Goal: Communication & Community: Answer question/provide support

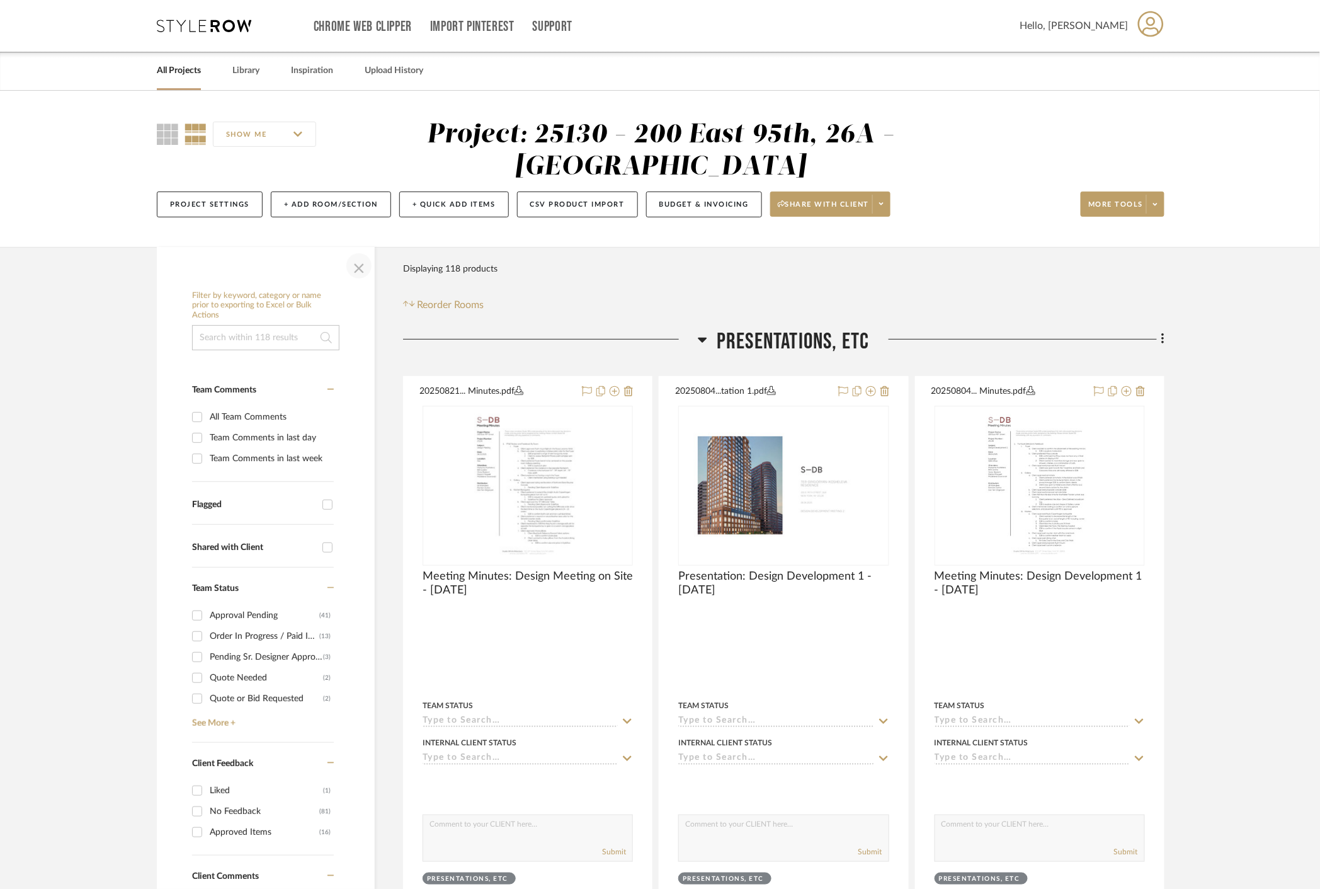
click at [369, 272] on span "button" at bounding box center [359, 266] width 30 height 30
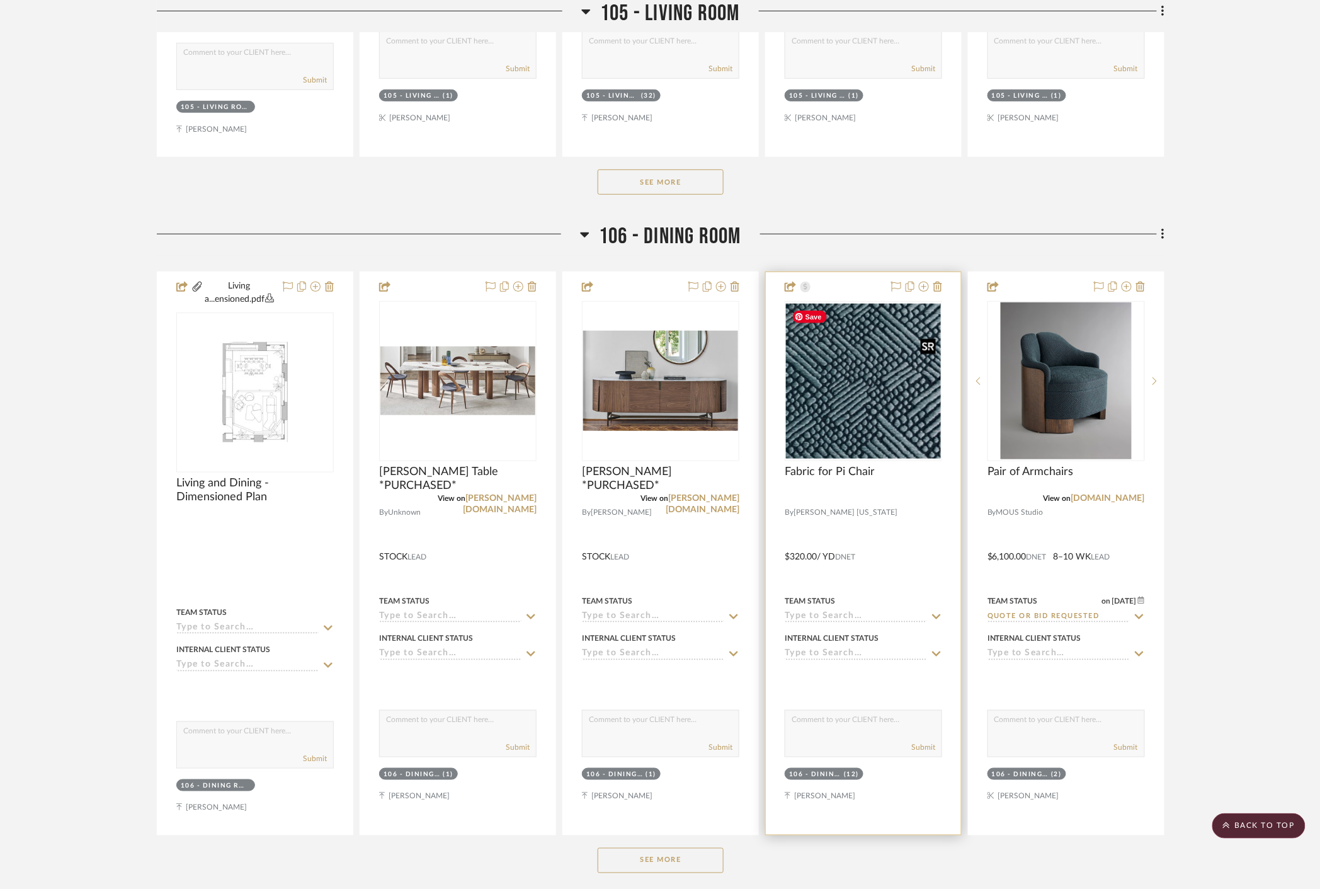
scroll to position [4268, 0]
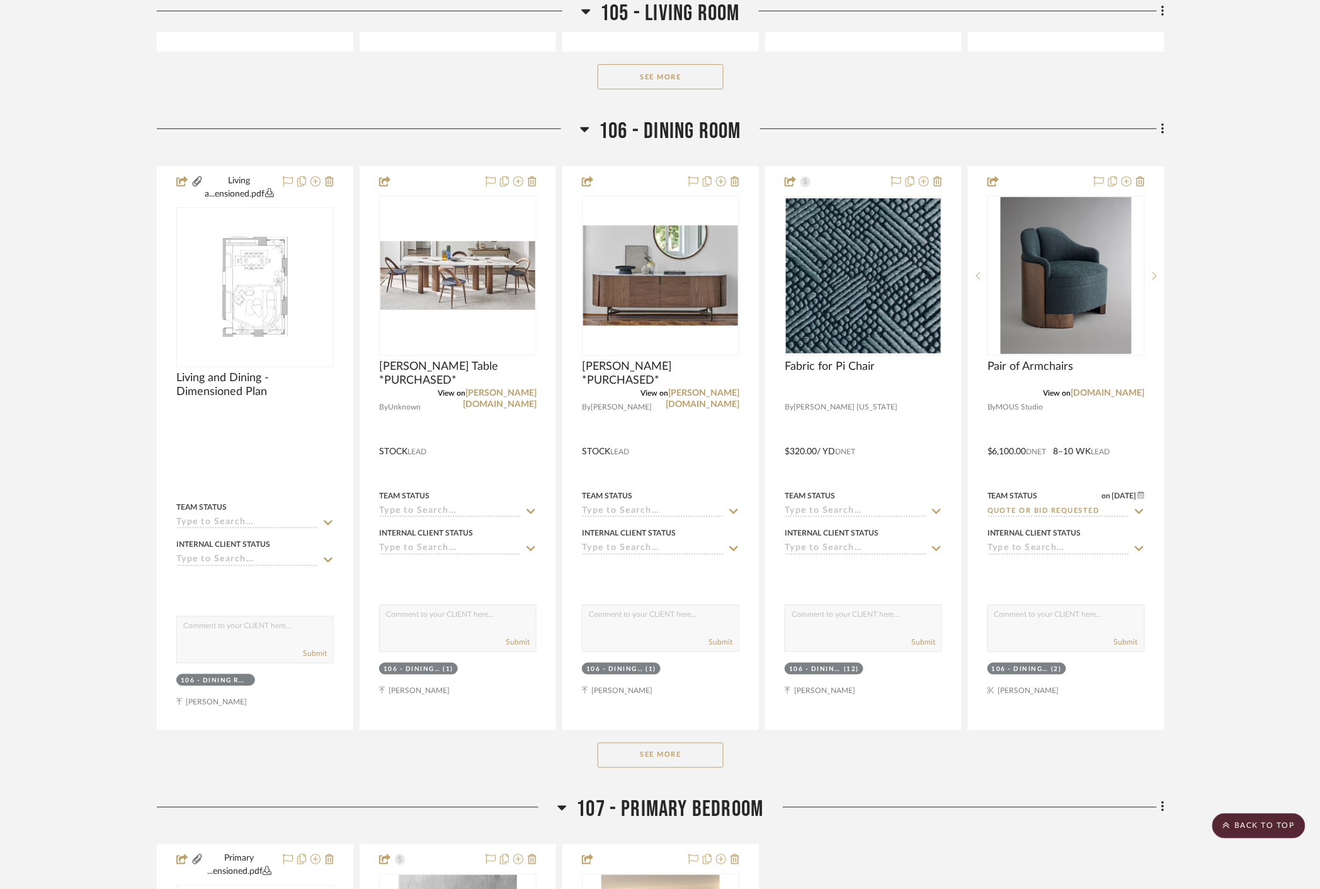
click at [710, 749] on button "See More" at bounding box center [661, 754] width 126 height 25
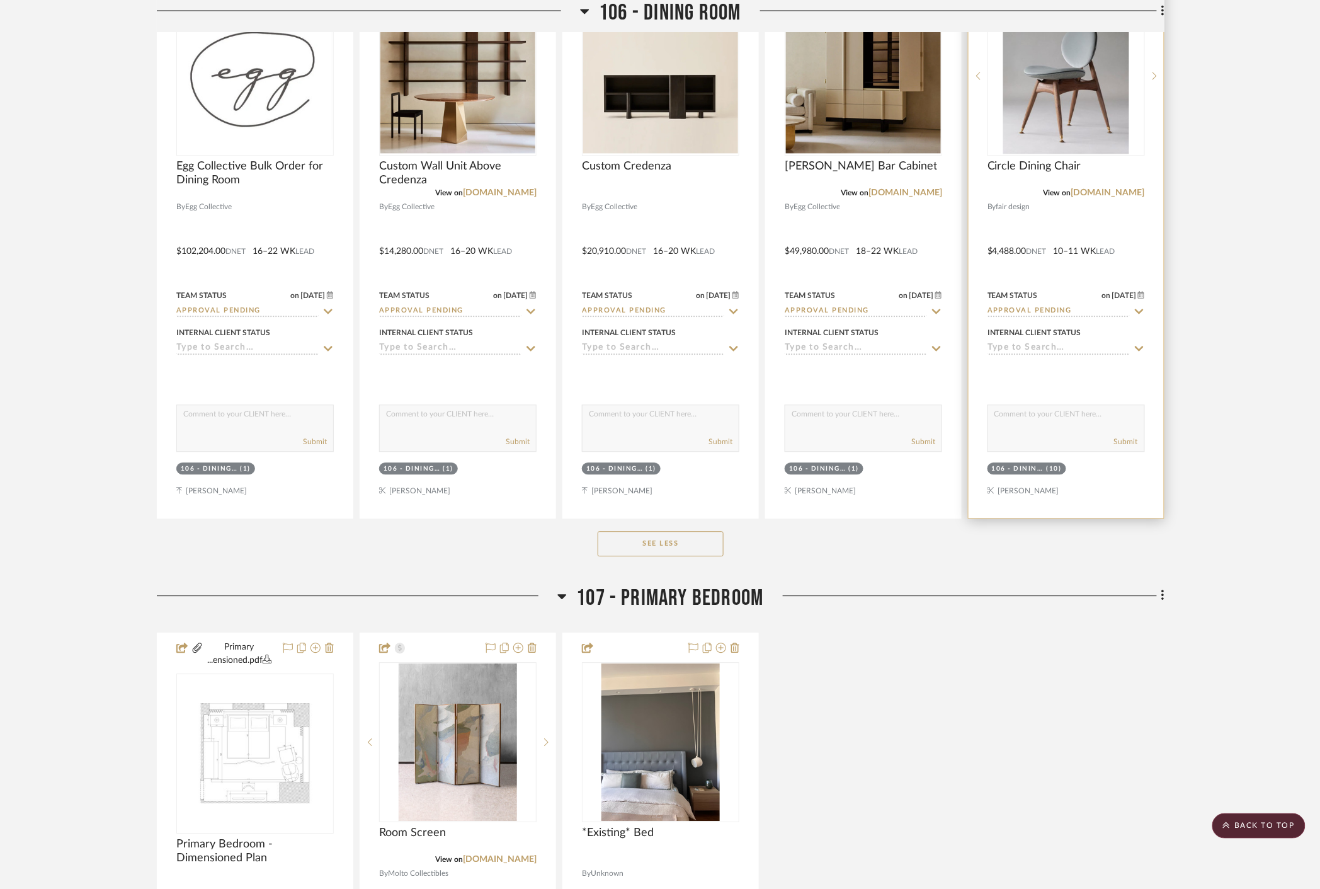
scroll to position [4828, 0]
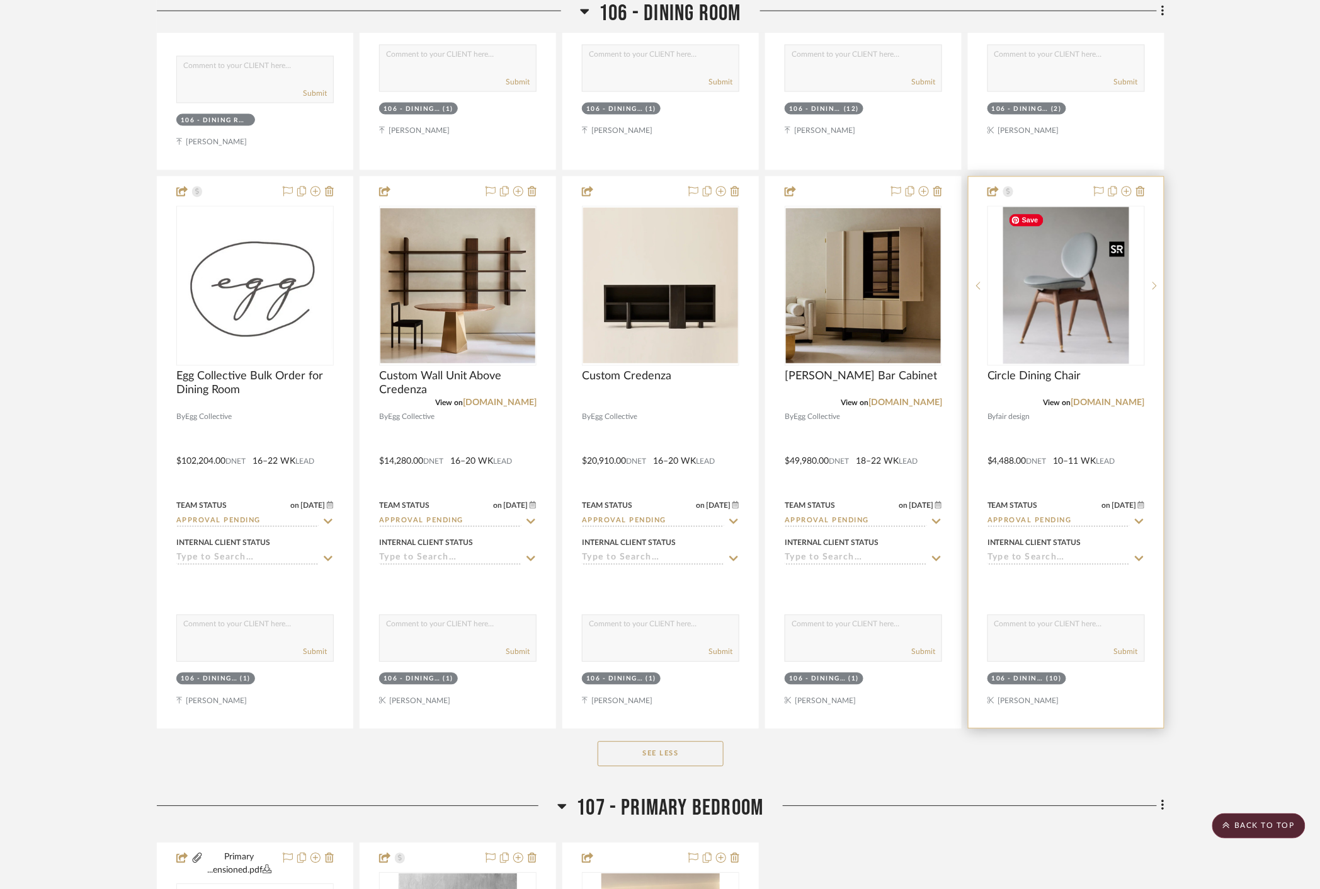
click at [1062, 272] on img "0" at bounding box center [1066, 285] width 127 height 157
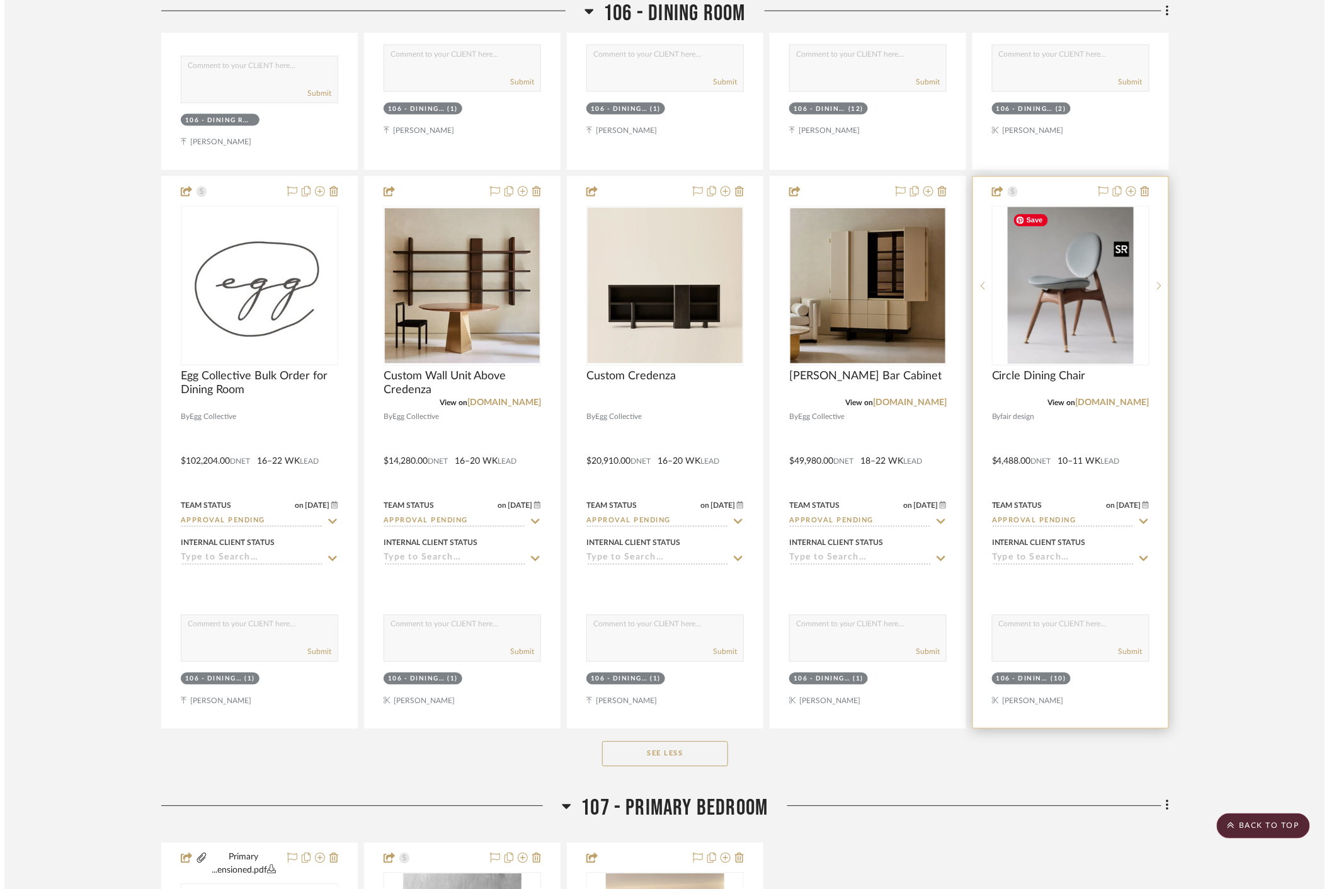
scroll to position [0, 0]
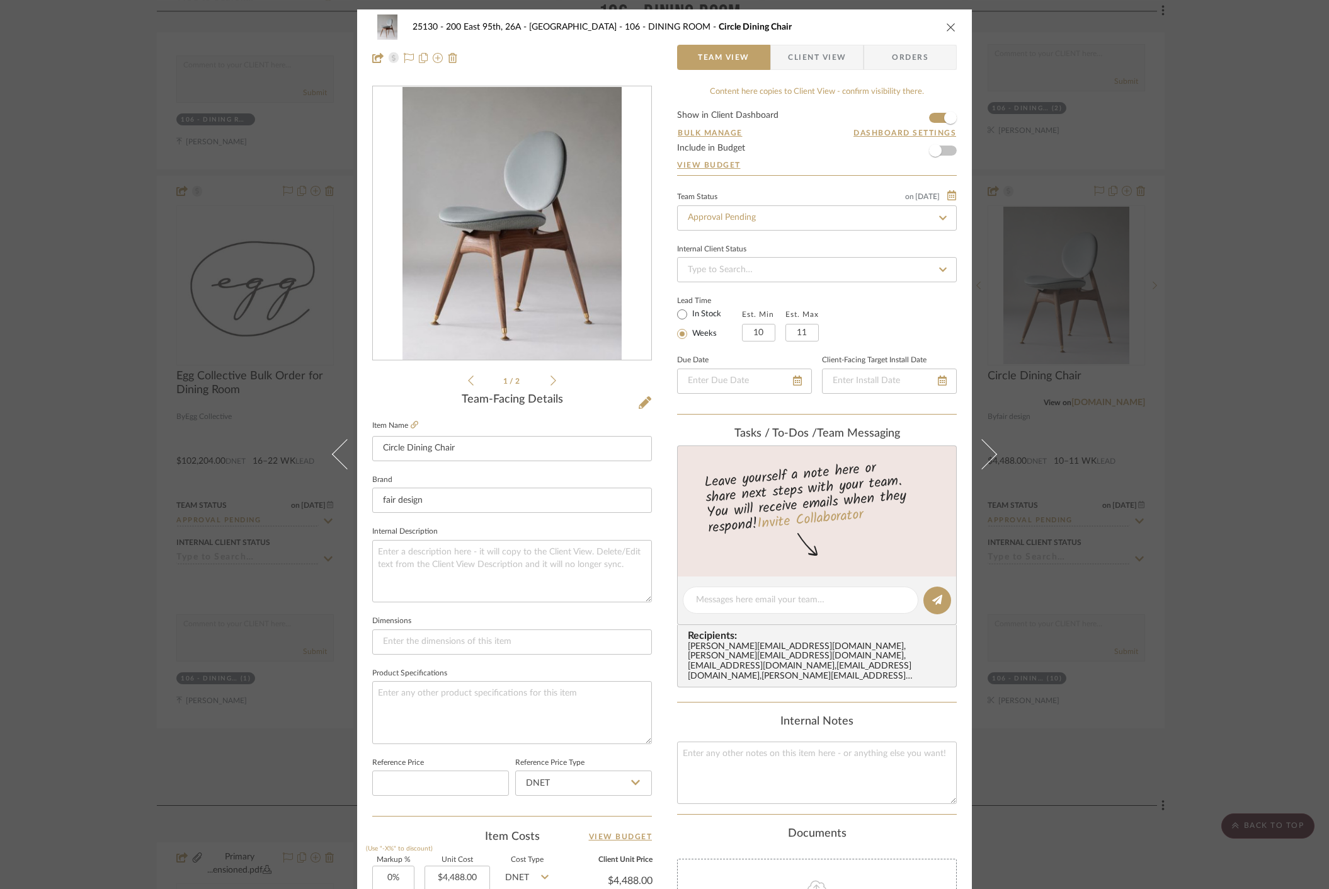
drag, startPoint x: 802, startPoint y: 51, endPoint x: 814, endPoint y: 142, distance: 91.4
click at [802, 52] on span "Client View" at bounding box center [817, 57] width 58 height 25
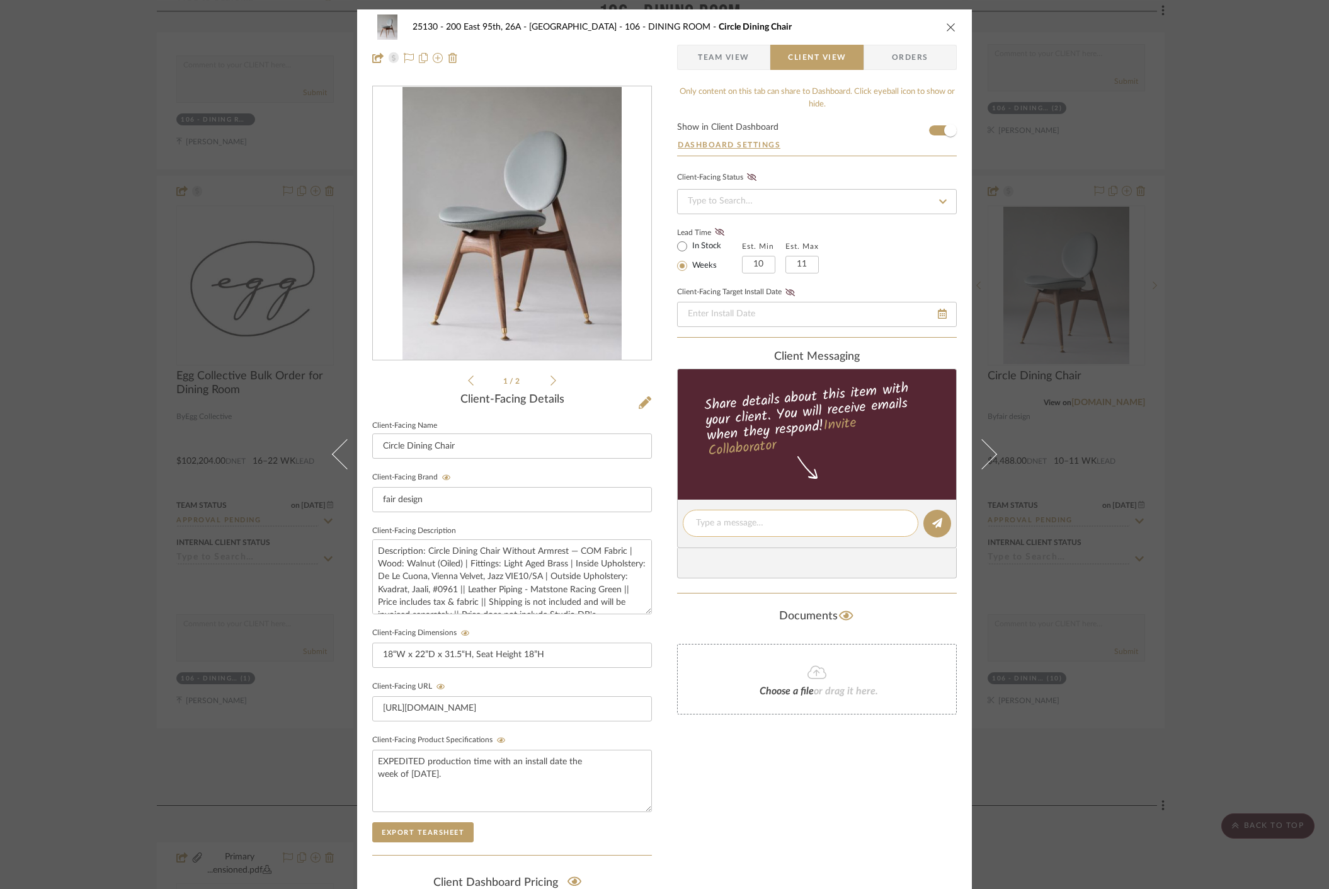
click at [723, 528] on textarea at bounding box center [800, 522] width 209 height 13
click at [552, 377] on div "1 / 2" at bounding box center [512, 237] width 280 height 302
click at [542, 381] on li "1 / 2" at bounding box center [512, 380] width 77 height 15
click at [550, 383] on icon at bounding box center [553, 380] width 6 height 11
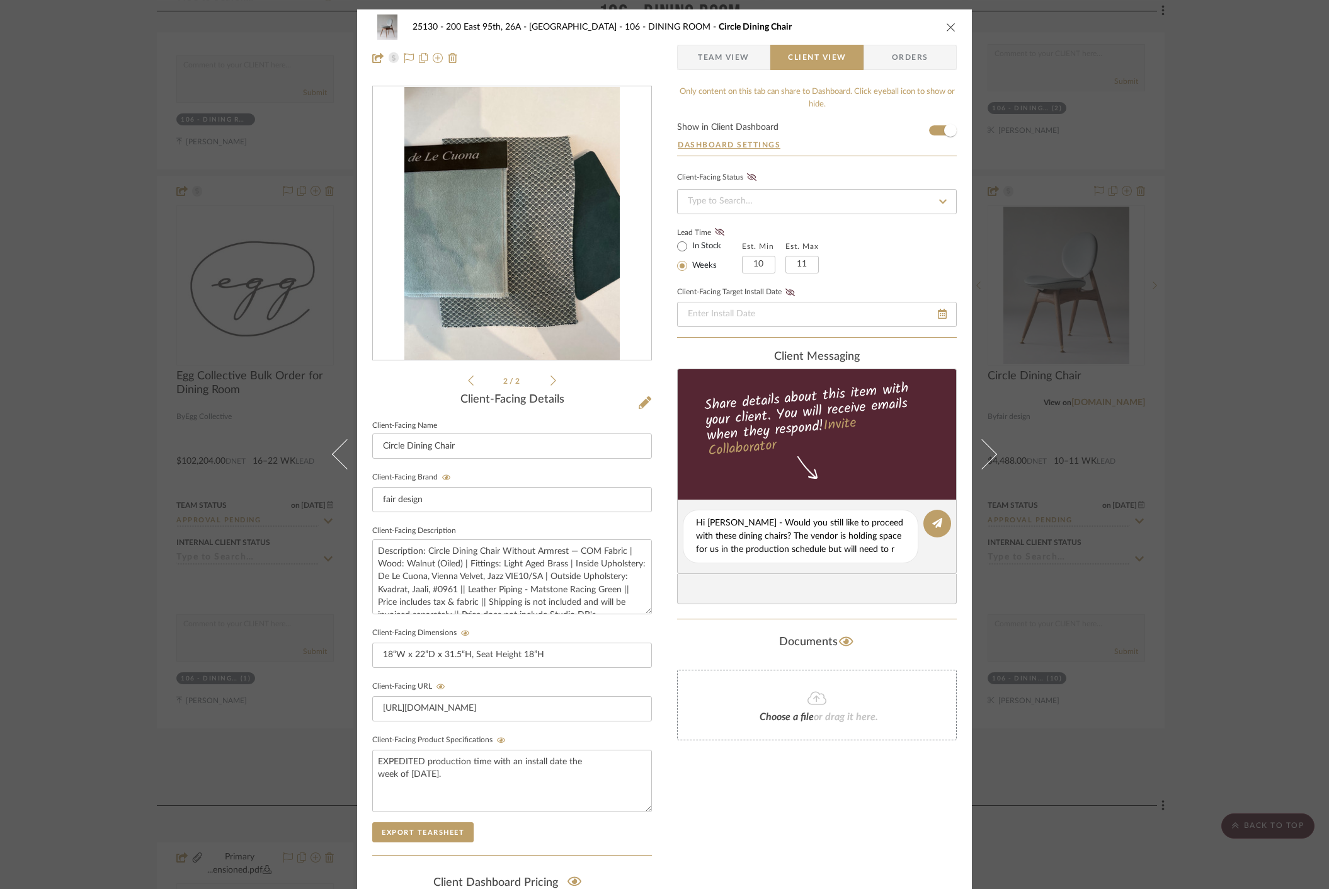
click at [462, 381] on div "2 / 2" at bounding box center [512, 237] width 280 height 302
click at [468, 378] on icon at bounding box center [471, 380] width 6 height 10
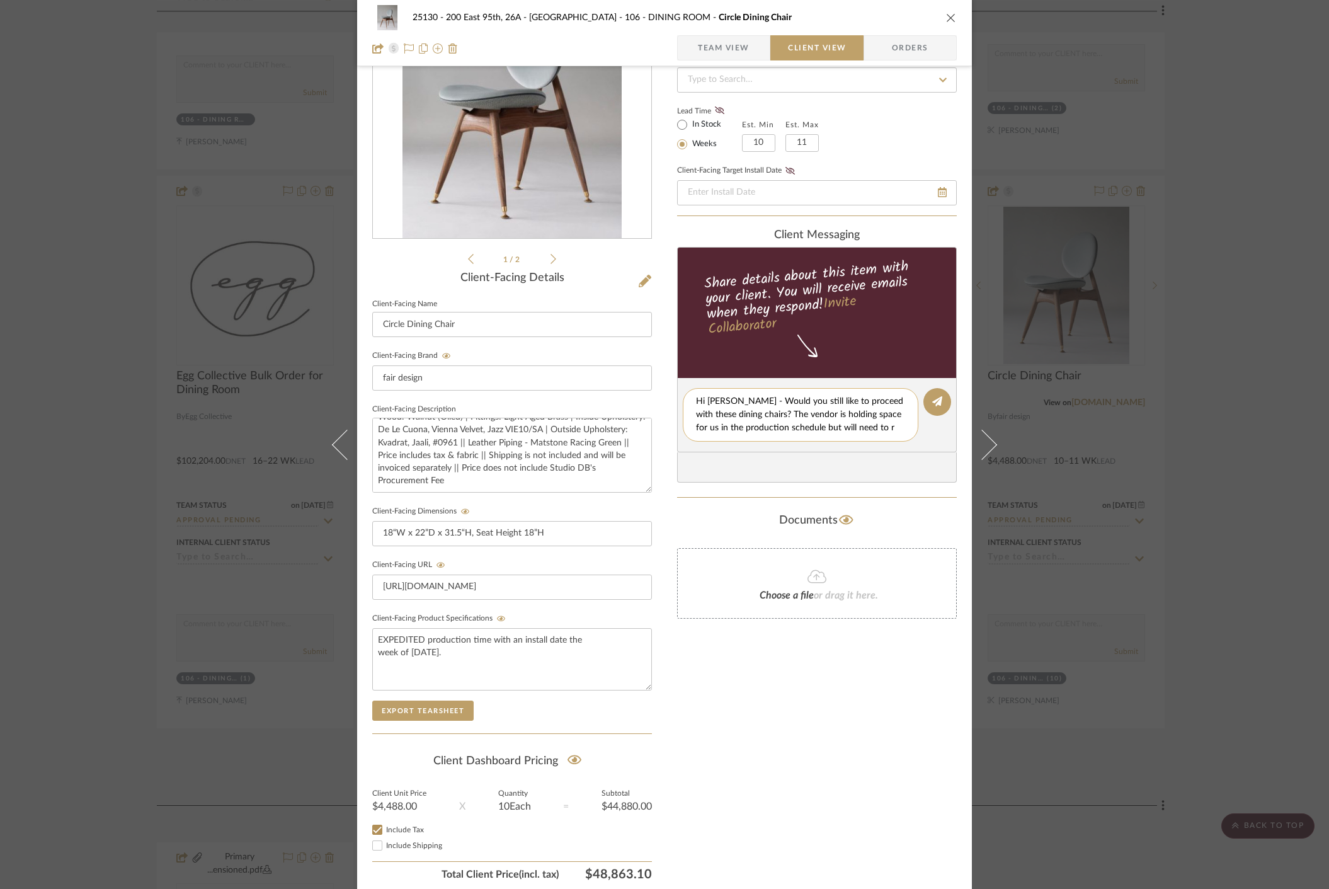
scroll to position [99, 0]
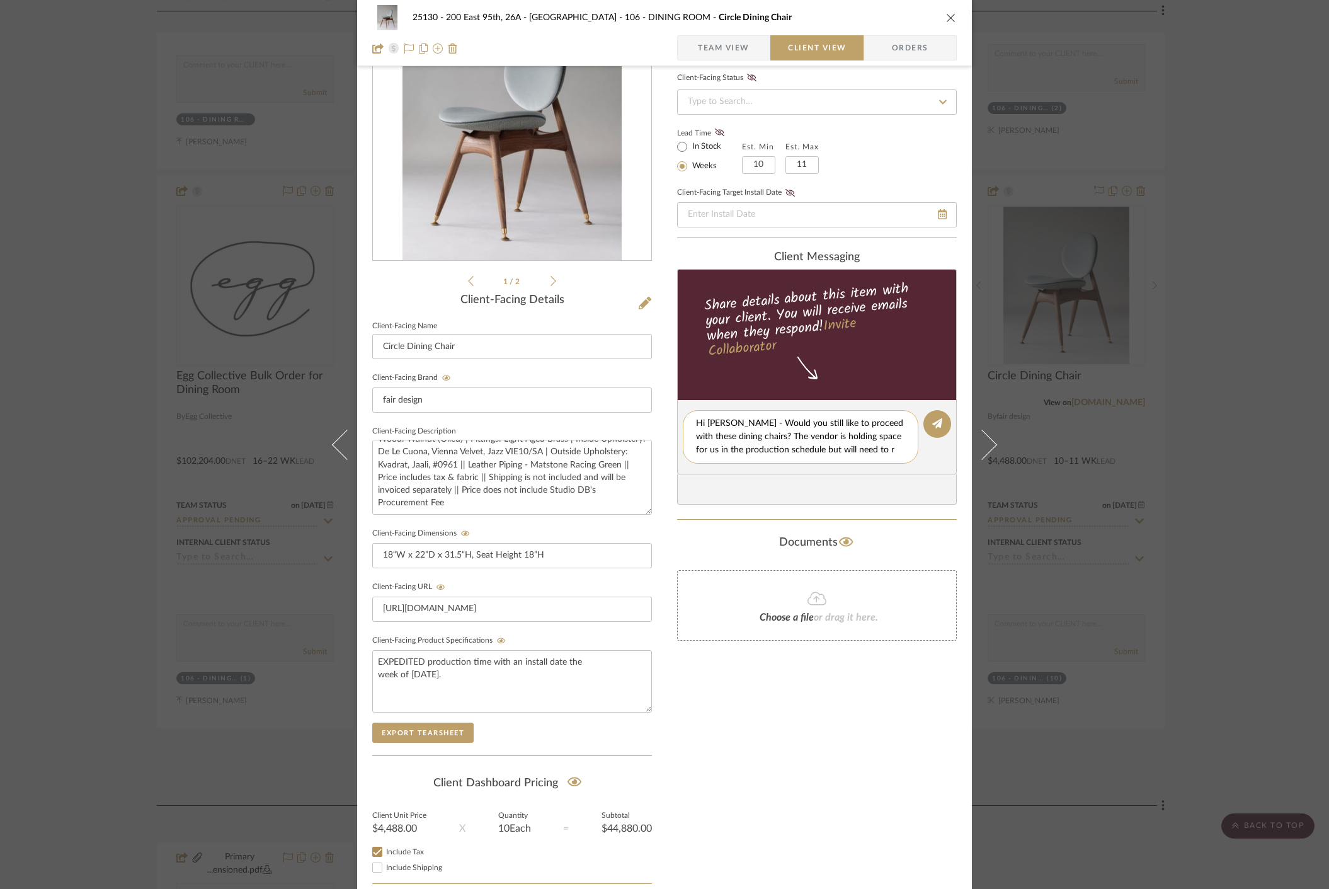
click at [878, 451] on textarea "Hi [PERSON_NAME] - Would you still like to proceed with these dining chairs? Th…" at bounding box center [800, 437] width 209 height 40
click at [724, 448] on textarea "Hi [PERSON_NAME] - Would you still like to proceed with these dining chairs? Th…" at bounding box center [800, 443] width 209 height 53
type textarea "Hi [PERSON_NAME] - Would you still like to proceed with these dining chairs? Th…"
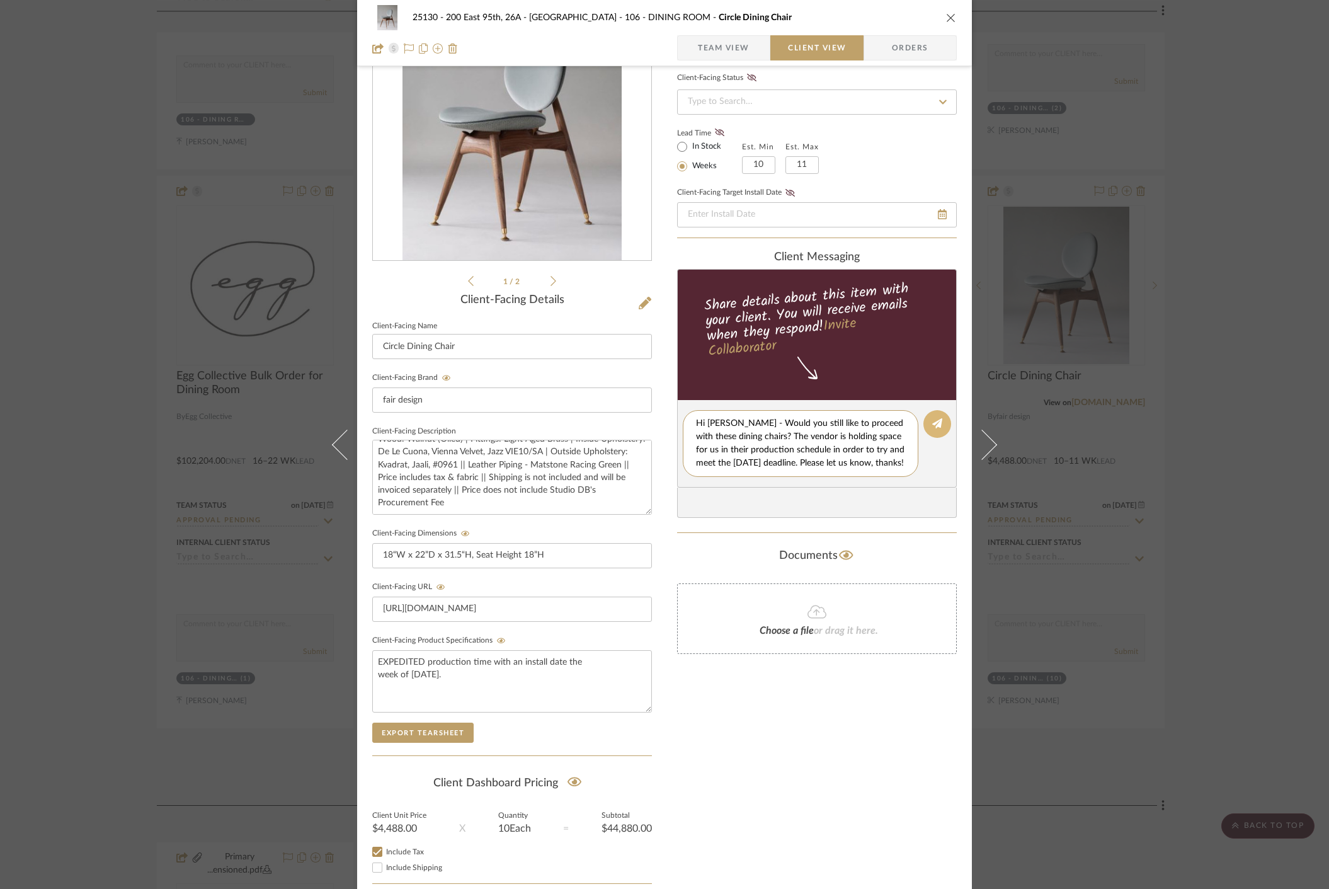
click at [932, 424] on icon at bounding box center [937, 423] width 10 height 10
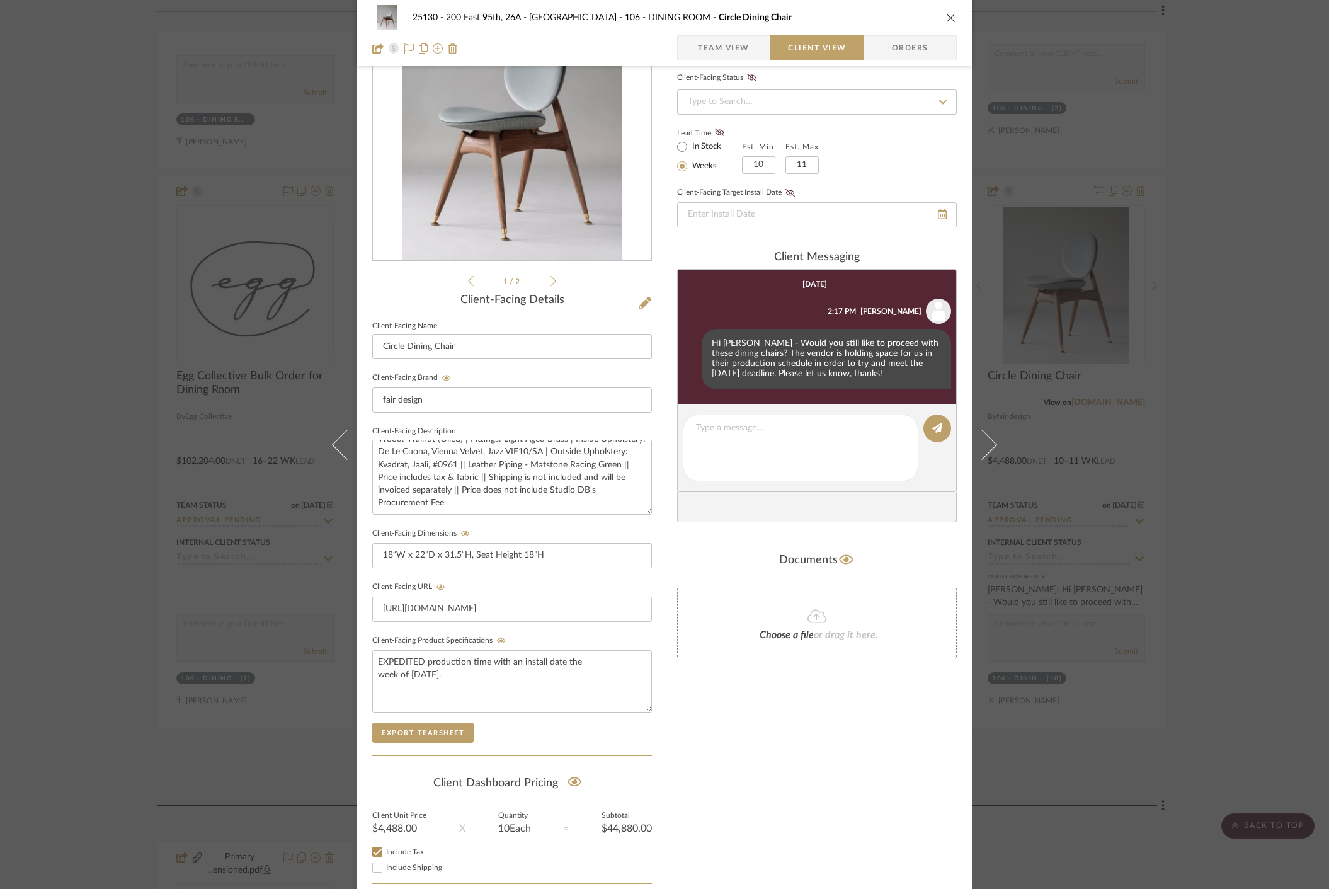
drag, startPoint x: 1219, startPoint y: 277, endPoint x: 847, endPoint y: 189, distance: 382.5
click at [1220, 278] on div "25130 - 200 East 95th, 26A - Kosheleva 106 - DINING ROOM Circle Dining Chair Te…" at bounding box center [664, 444] width 1329 height 889
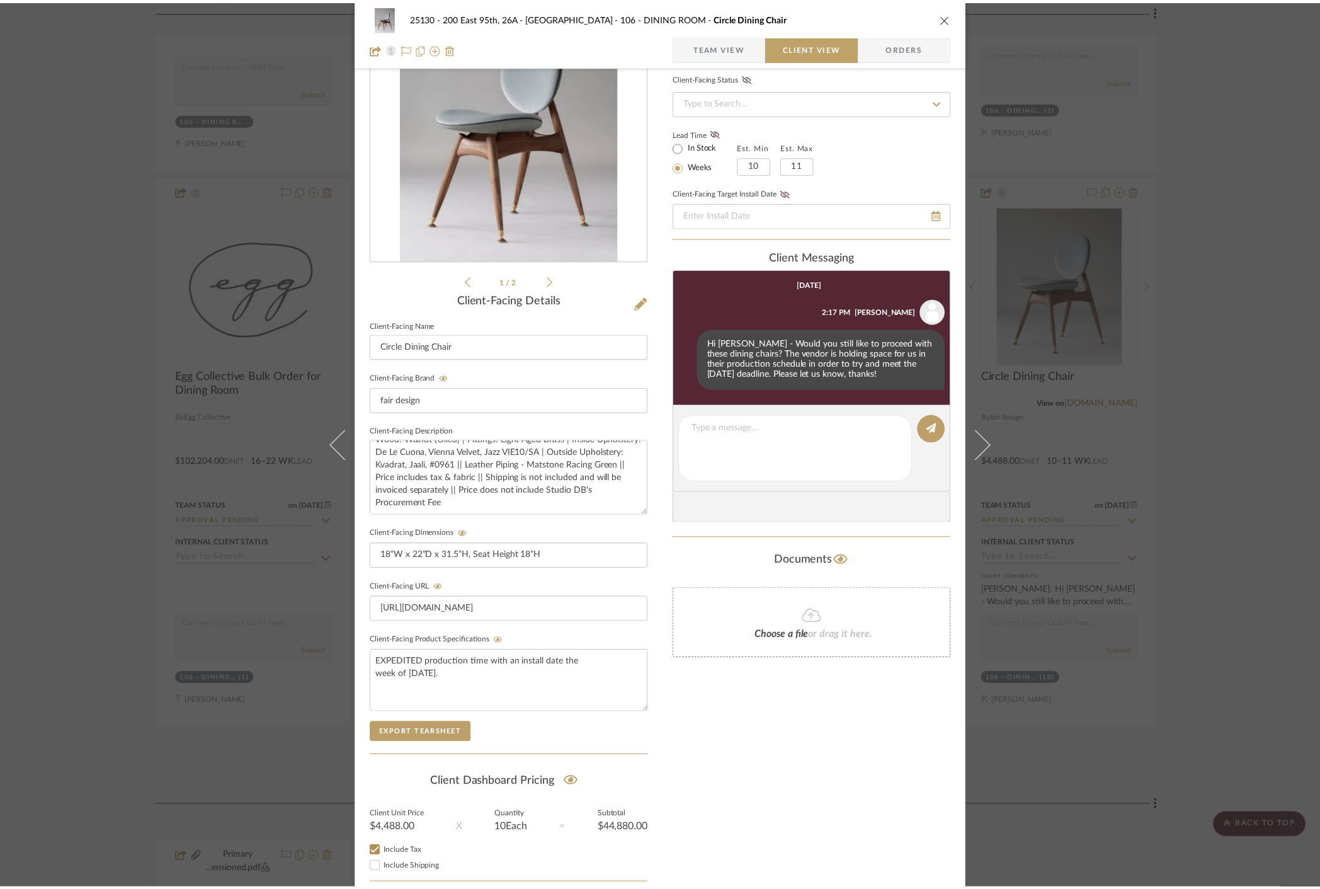
scroll to position [4828, 0]
